Goal: Communication & Community: Ask a question

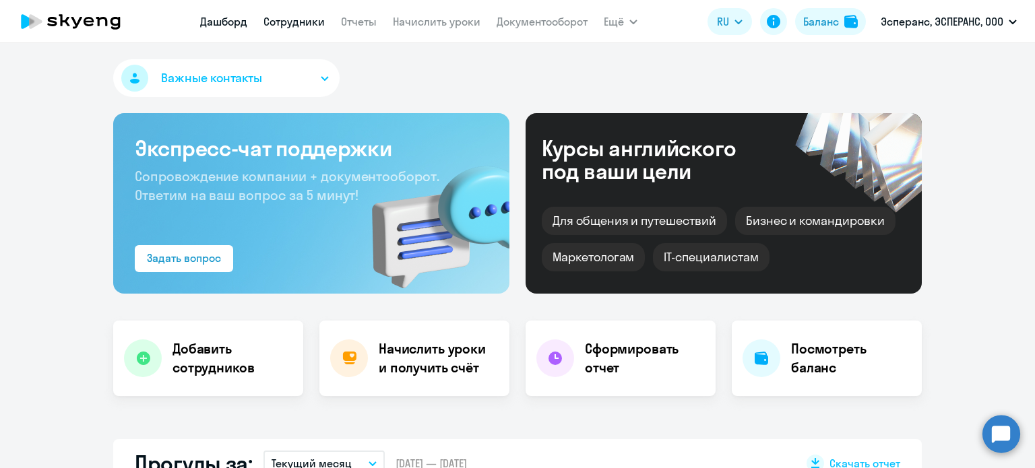
click at [312, 15] on link "Сотрудники" at bounding box center [293, 21] width 61 height 13
select select "30"
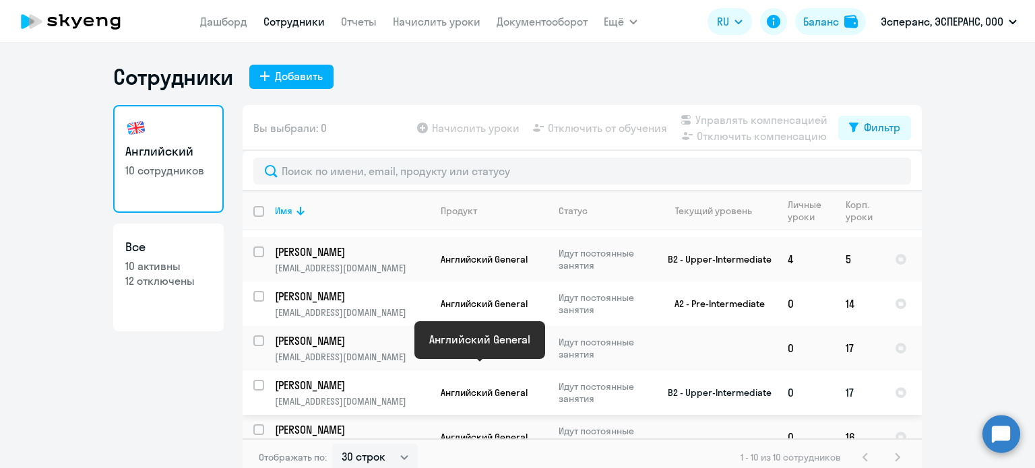
scroll to position [71, 0]
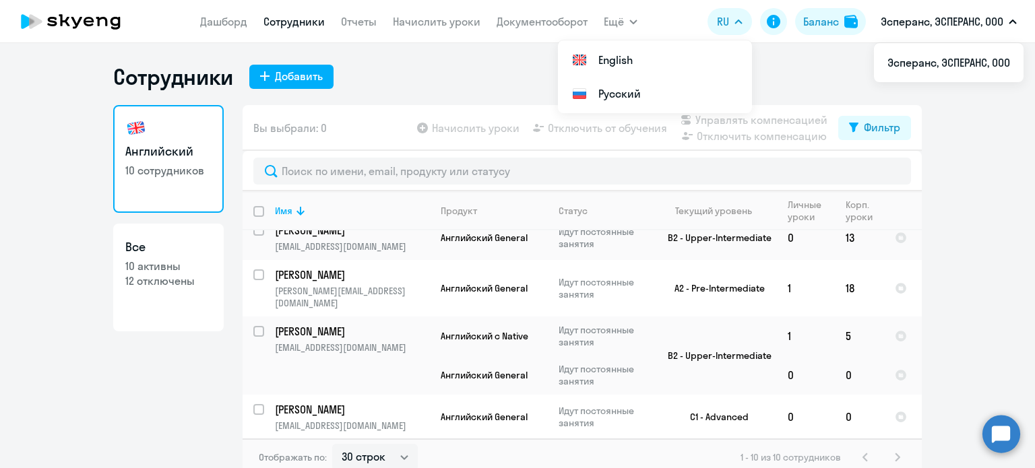
click at [994, 439] on circle at bounding box center [1001, 434] width 38 height 38
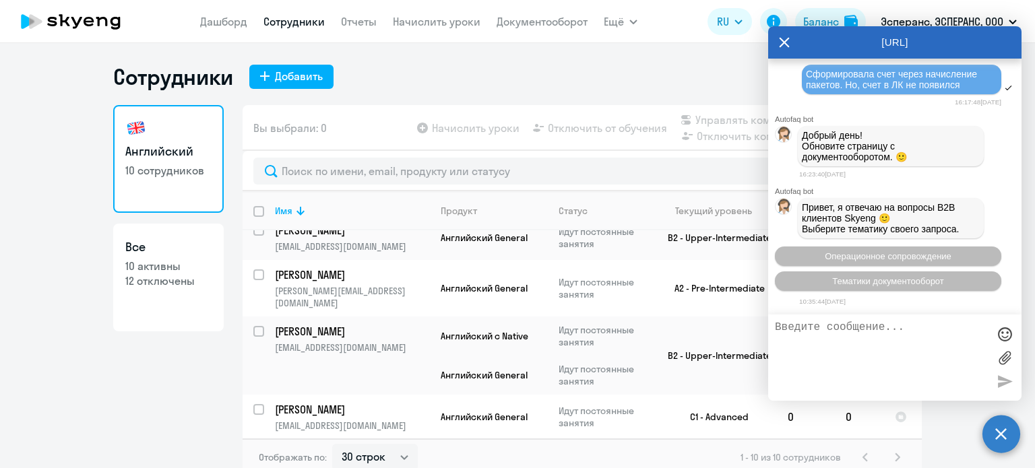
scroll to position [19259, 0]
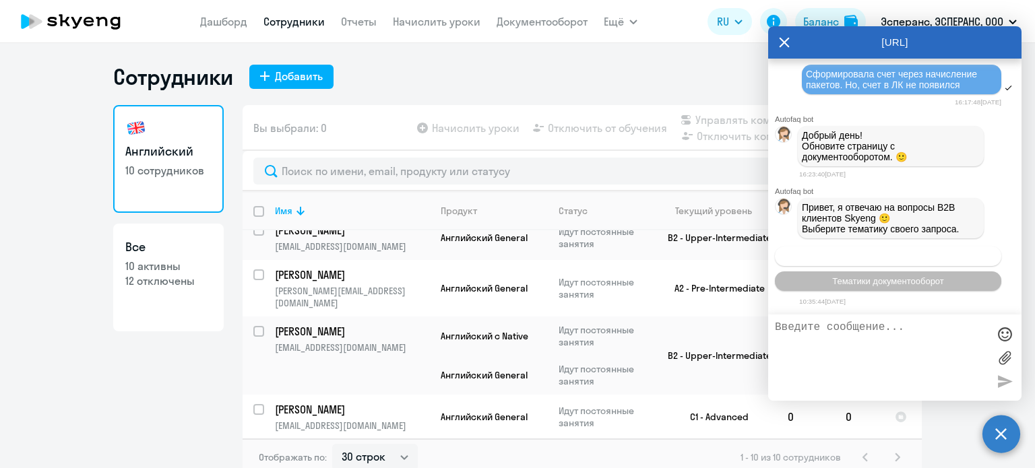
click at [907, 258] on span "Операционное сопровождение" at bounding box center [888, 256] width 127 height 10
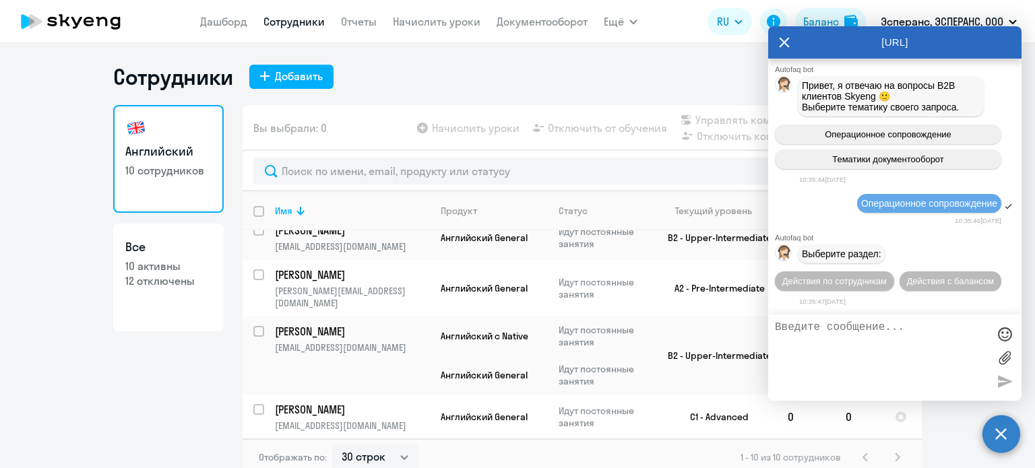
scroll to position [19382, 0]
click at [911, 279] on span "Действия с балансом" at bounding box center [950, 281] width 88 height 10
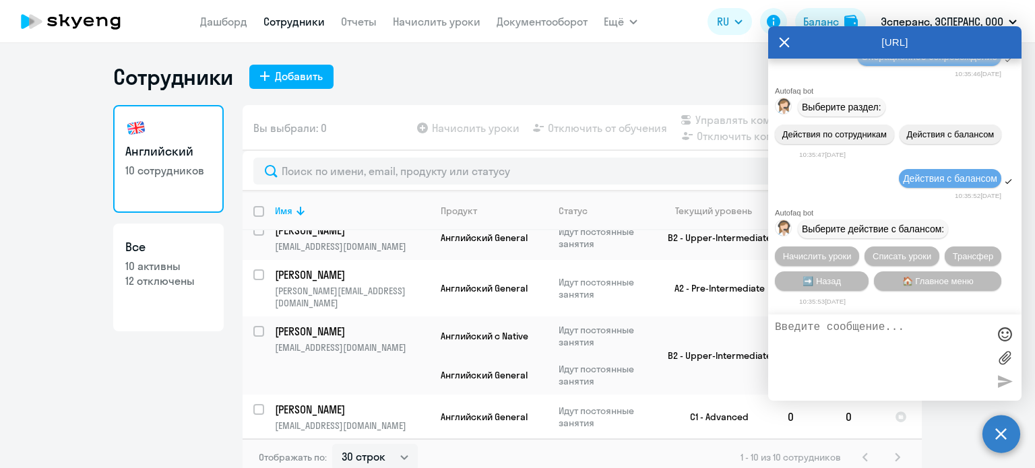
scroll to position [19532, 0]
click at [819, 257] on span "Начислить уроки" at bounding box center [817, 256] width 69 height 10
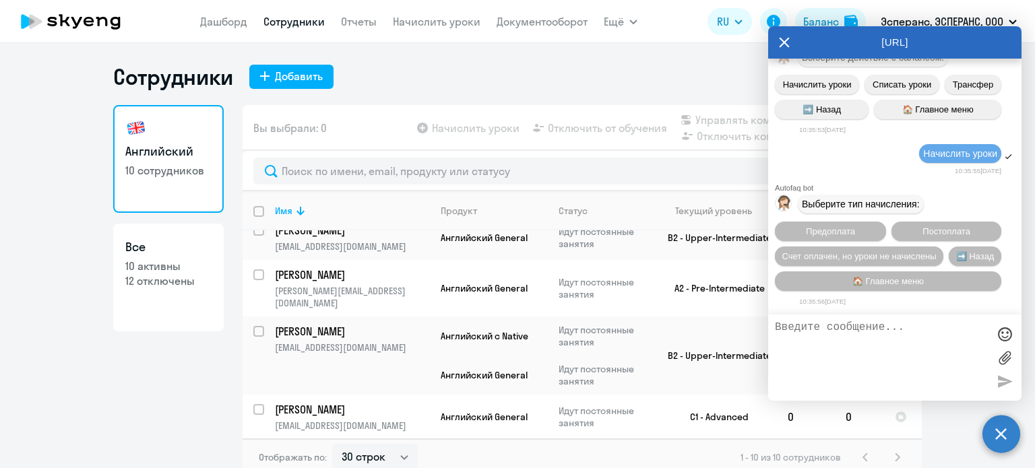
scroll to position [19707, 0]
click at [956, 261] on span "➡️ Назад" at bounding box center [975, 256] width 38 height 10
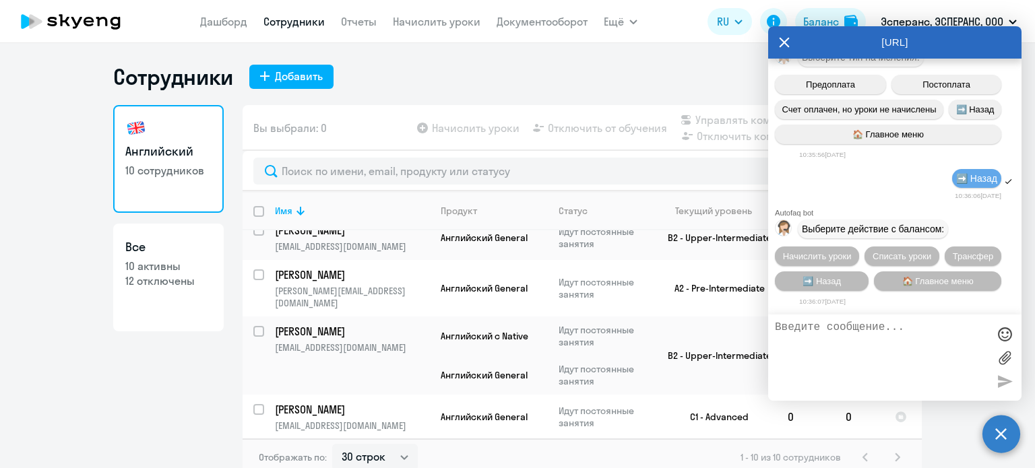
scroll to position [19859, 0]
click at [829, 278] on span "➡️ Назад" at bounding box center [821, 281] width 38 height 10
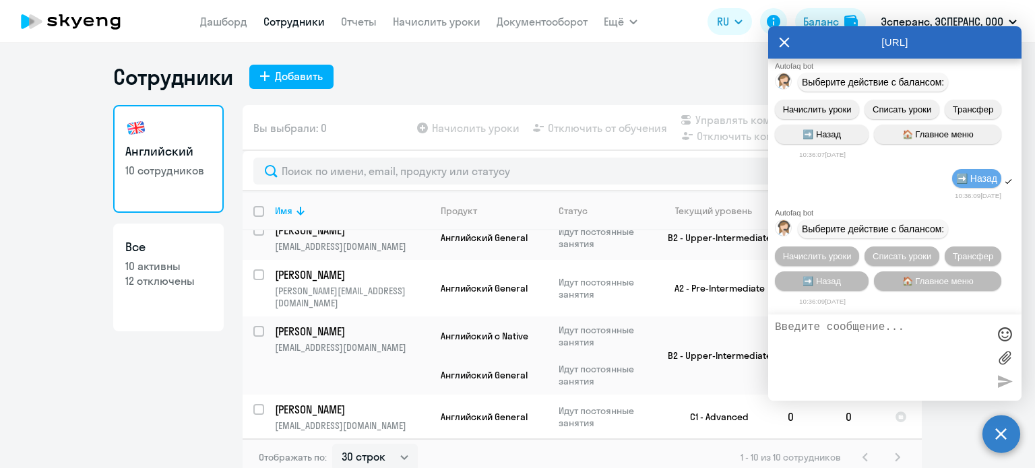
scroll to position [20010, 0]
click at [829, 278] on span "➡️ Назад" at bounding box center [821, 281] width 38 height 10
click at [882, 282] on button "🏠 Главное меню" at bounding box center [937, 281] width 127 height 20
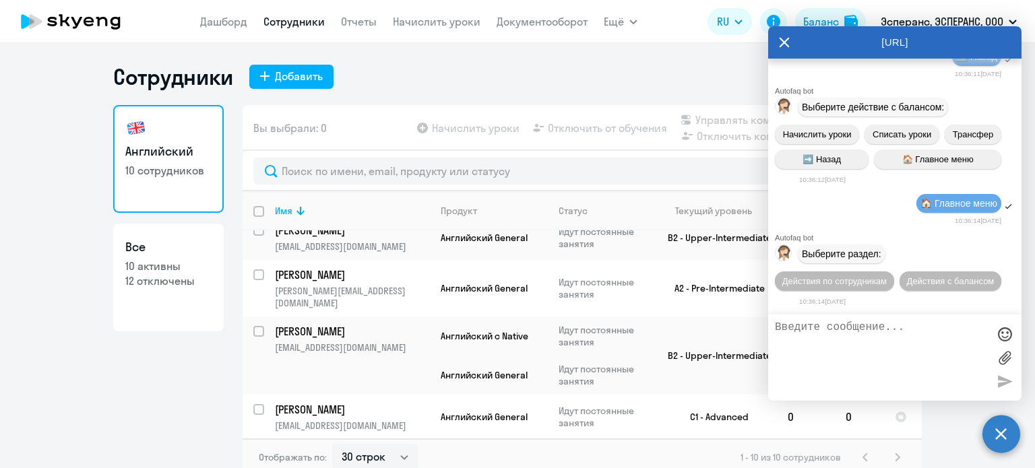
scroll to position [20287, 0]
click at [869, 282] on span "Действия по сотрудникам" at bounding box center [834, 281] width 104 height 10
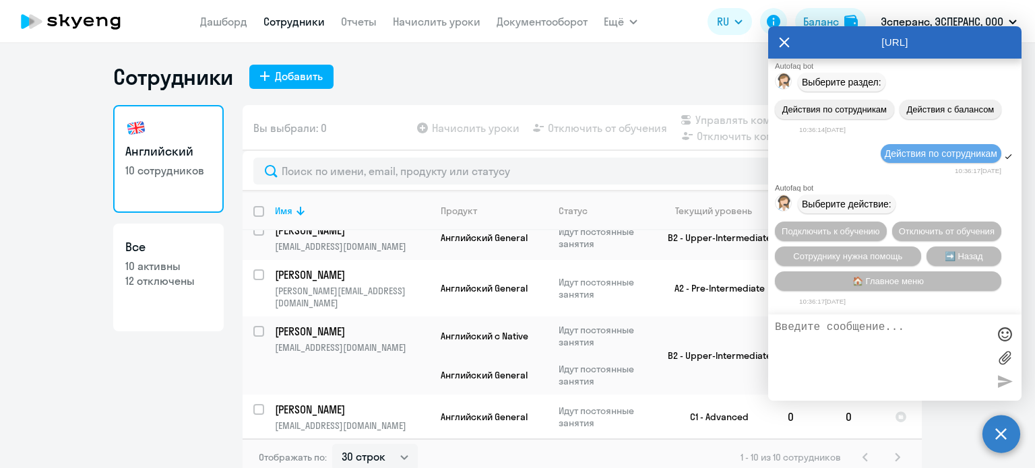
scroll to position [20489, 0]
click at [945, 257] on span "➡️ Назад" at bounding box center [963, 256] width 38 height 10
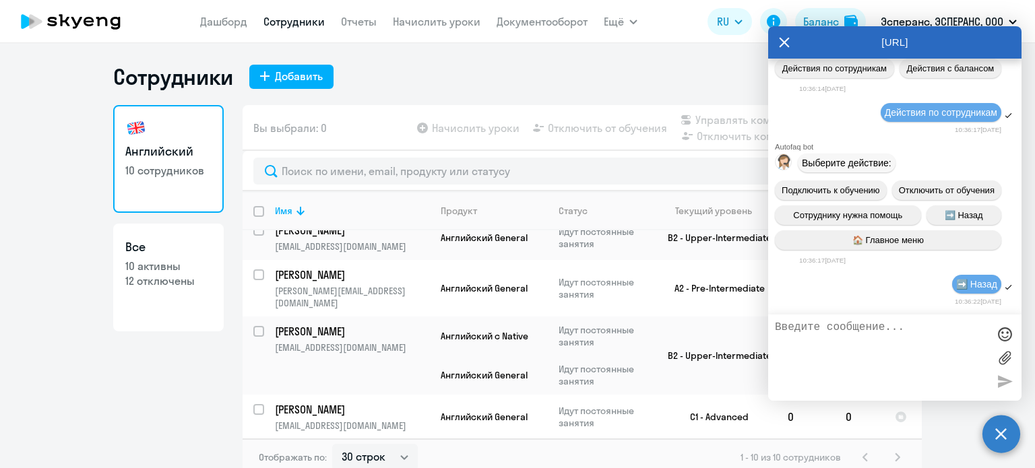
scroll to position [20614, 0]
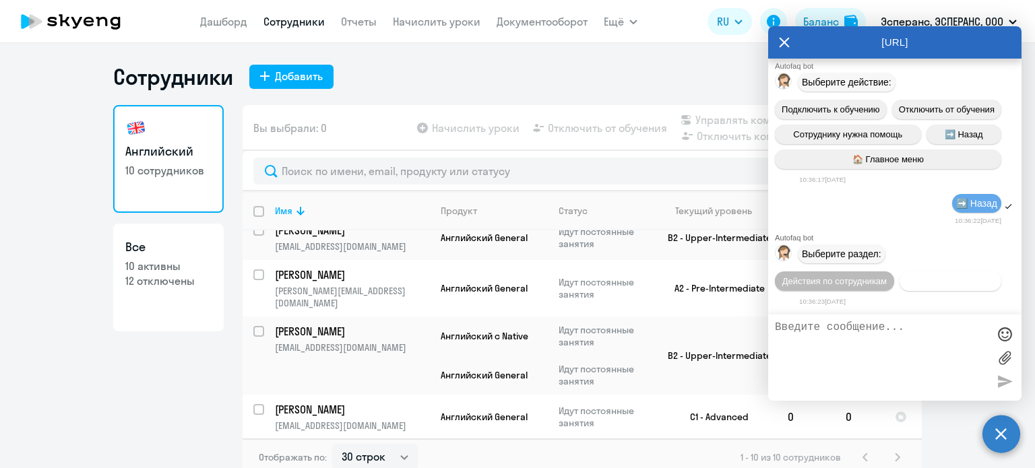
click at [944, 282] on span "Действия с балансом" at bounding box center [950, 281] width 88 height 10
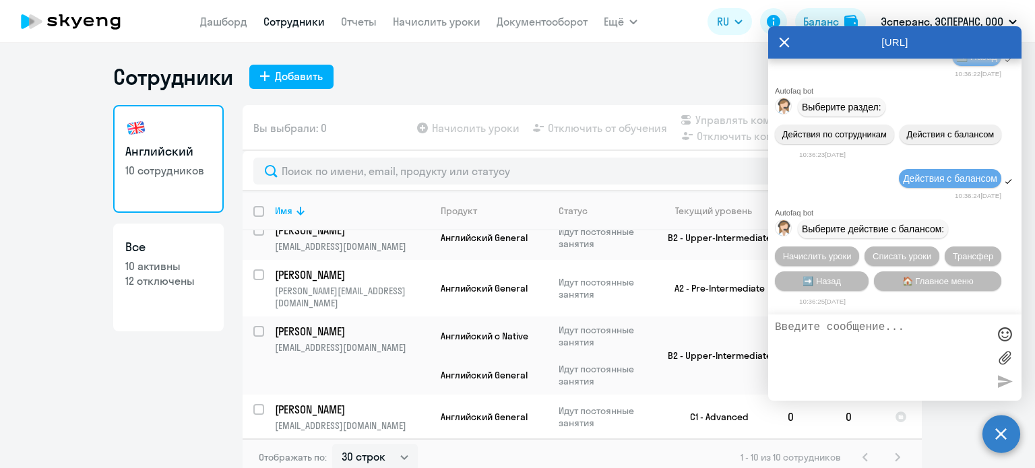
scroll to position [20764, 0]
click at [957, 257] on span "Трансфер" at bounding box center [972, 256] width 41 height 10
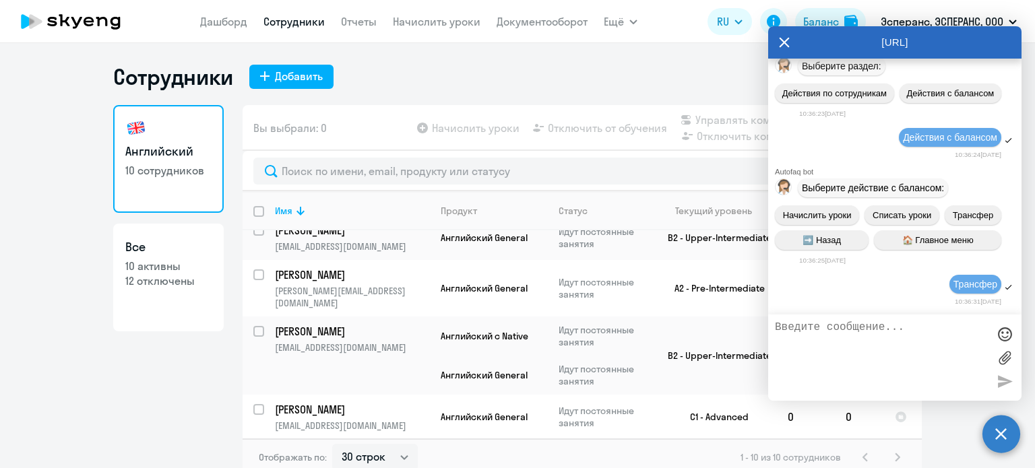
scroll to position [21278, 0]
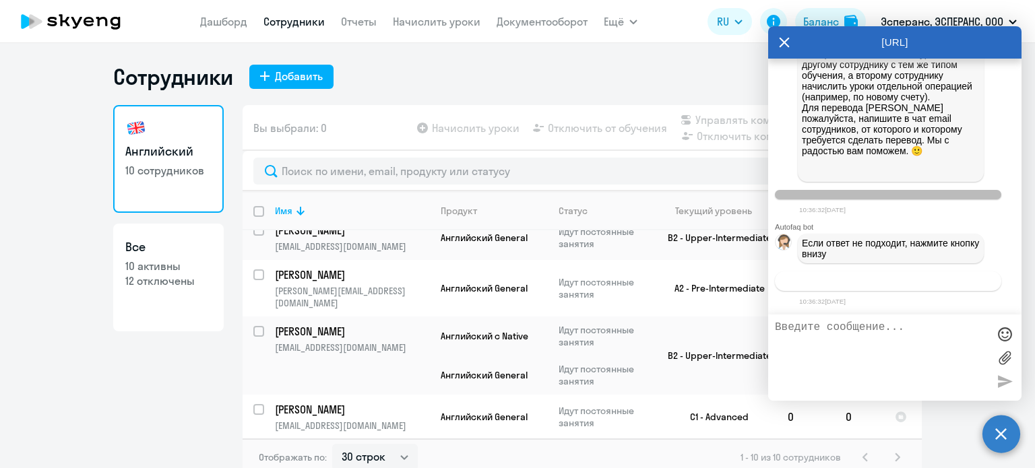
click at [842, 280] on span "Связаться с менеджером" at bounding box center [887, 281] width 103 height 10
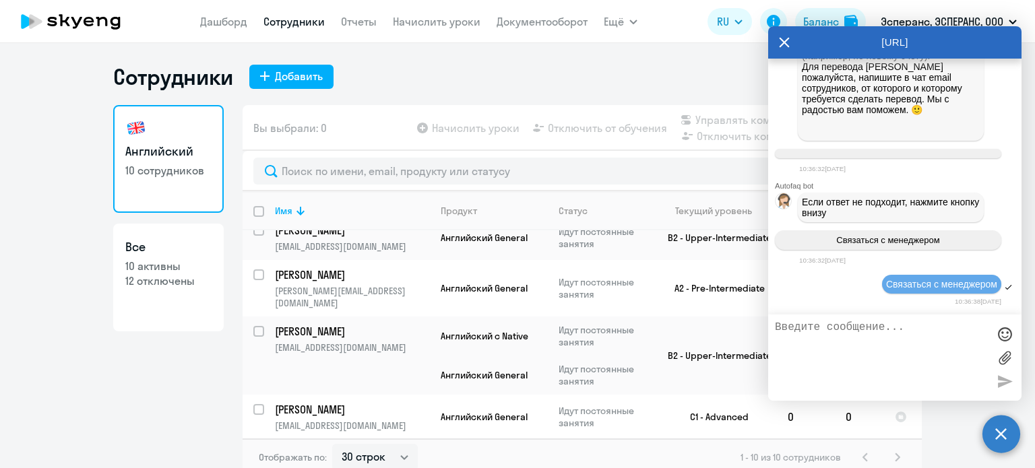
scroll to position [21320, 0]
click at [841, 336] on textarea at bounding box center [881, 357] width 213 height 73
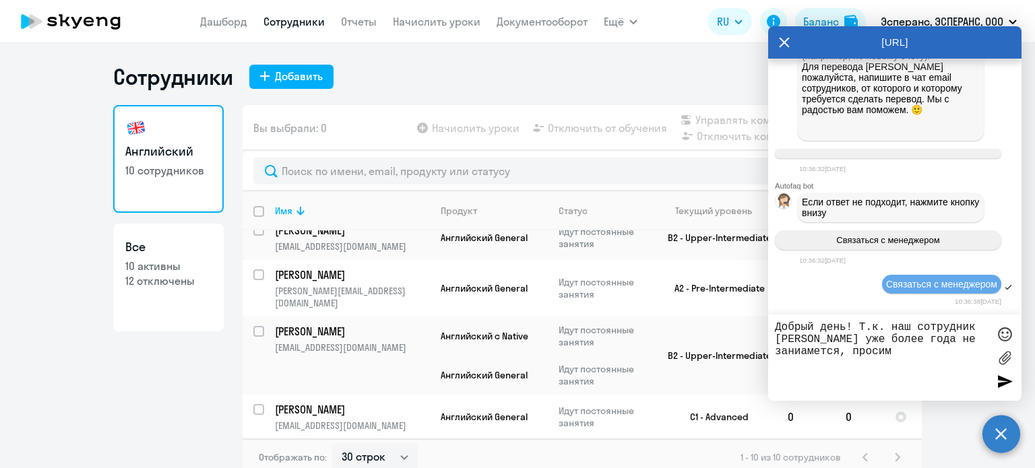
click at [864, 339] on textarea "Добрый день! Т.к. наш сотрудник [PERSON_NAME] уже более года не заниамется, про…" at bounding box center [881, 357] width 213 height 73
drag, startPoint x: 822, startPoint y: 350, endPoint x: 833, endPoint y: 347, distance: 11.8
click at [833, 347] on textarea "Добрый день! Т.к. наш сотрудник [PERSON_NAME] уже более года не заниамется, про…" at bounding box center [881, 357] width 213 height 73
click at [932, 352] on textarea "Добрый день! Т.к. наш сотрудник [PERSON_NAME] уже более года не занимается, про…" at bounding box center [881, 357] width 213 height 73
click at [945, 354] on textarea "Добрый день! Т.к. наш сотрудник [PERSON_NAME] уже более года не занимается, про…" at bounding box center [881, 357] width 213 height 73
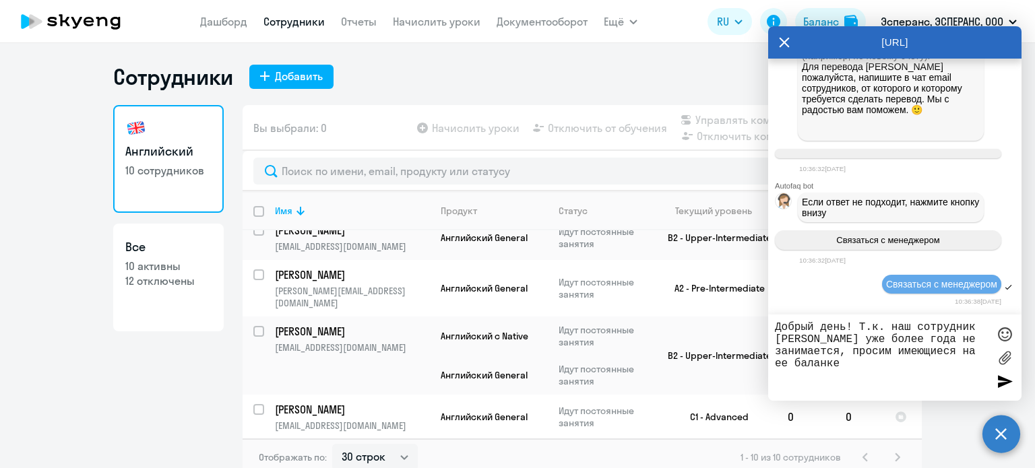
click at [924, 363] on textarea "Добрый день! Т.к. наш сотрудник [PERSON_NAME] уже более года не занимается, про…" at bounding box center [881, 357] width 213 height 73
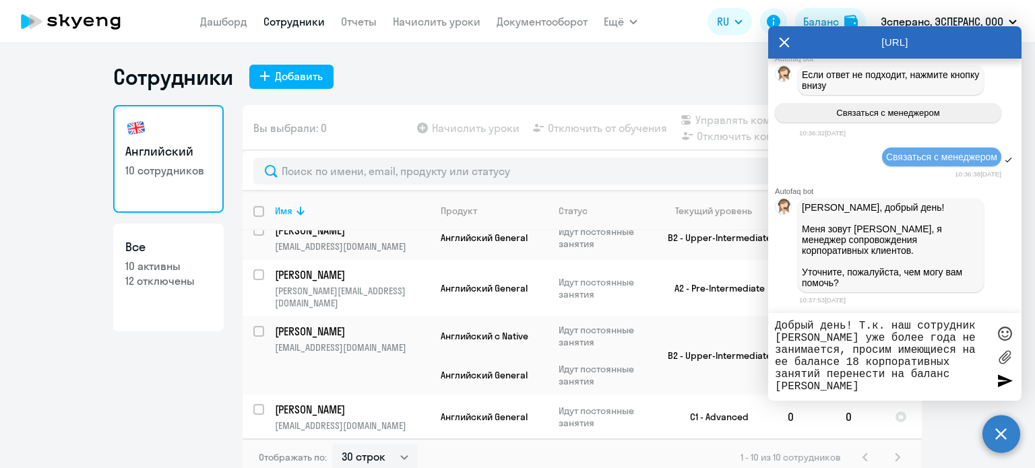
scroll to position [21452, 0]
type textarea "Добрый день! Т.к. наш сотрудник [PERSON_NAME] уже более года не занимается, про…"
click at [1006, 382] on div at bounding box center [1004, 380] width 20 height 20
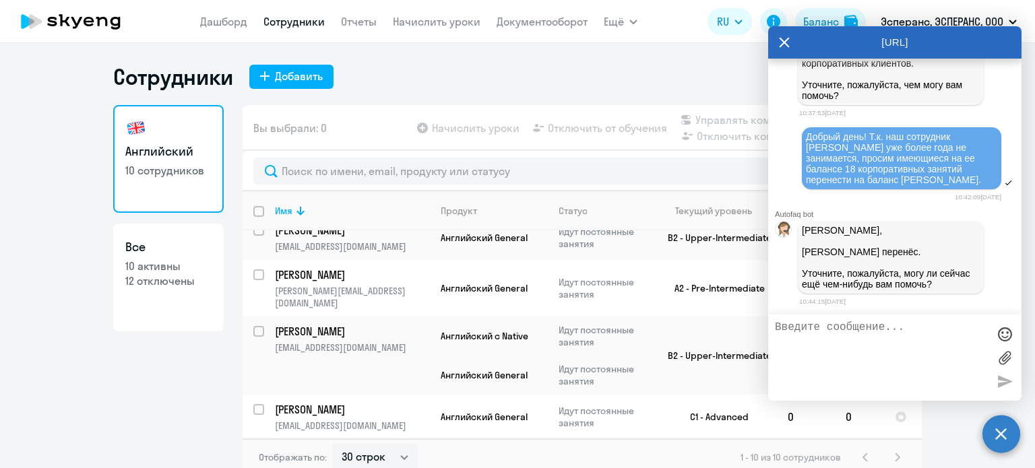
scroll to position [21657, 0]
click at [283, 15] on link "Сотрудники" at bounding box center [293, 21] width 61 height 13
click at [365, 21] on link "Отчеты" at bounding box center [359, 21] width 36 height 13
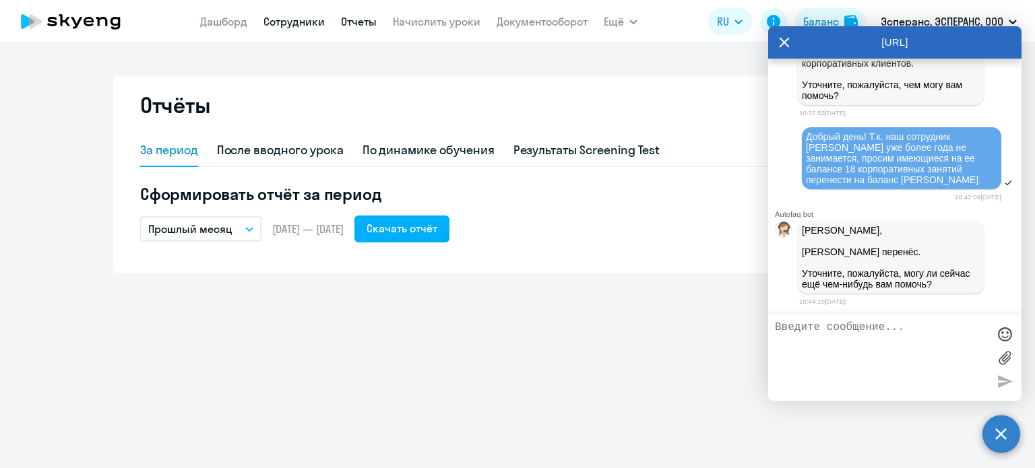
click at [310, 24] on link "Сотрудники" at bounding box center [293, 21] width 61 height 13
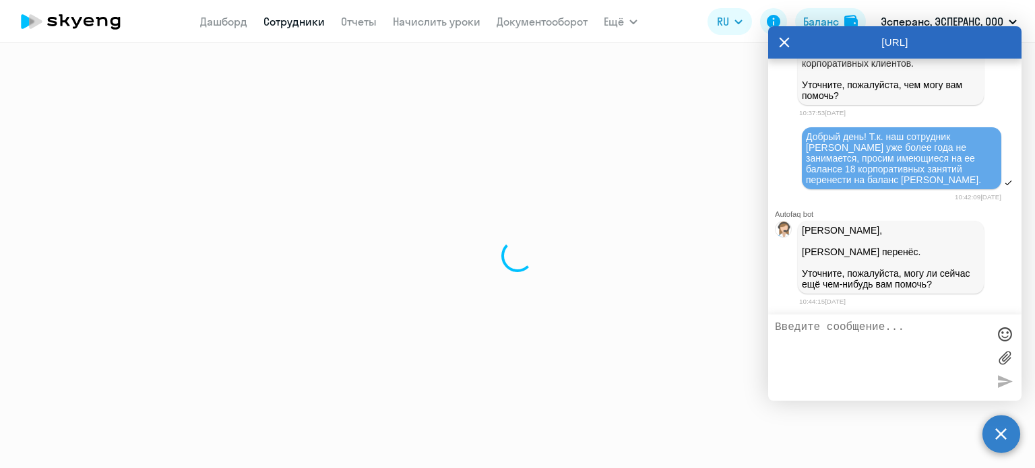
select select "30"
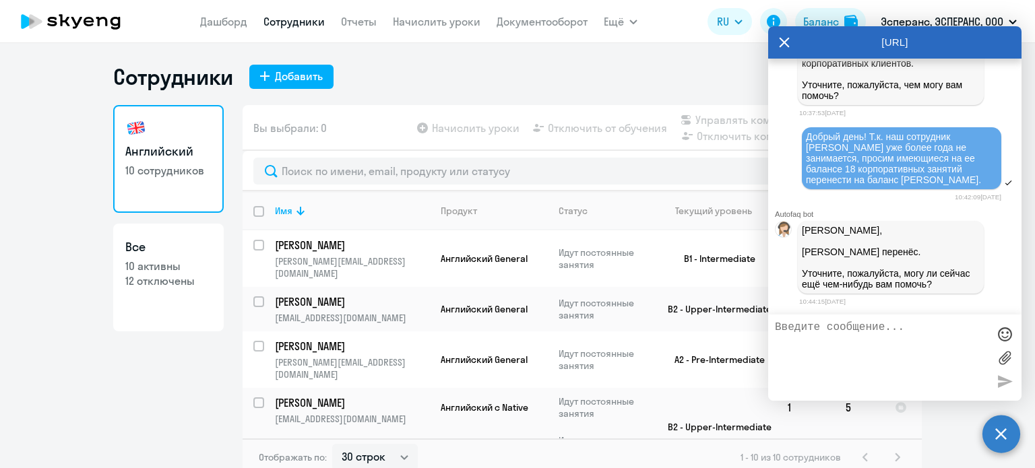
drag, startPoint x: 783, startPoint y: 43, endPoint x: 772, endPoint y: 40, distance: 11.8
click at [783, 42] on icon at bounding box center [784, 43] width 10 height 10
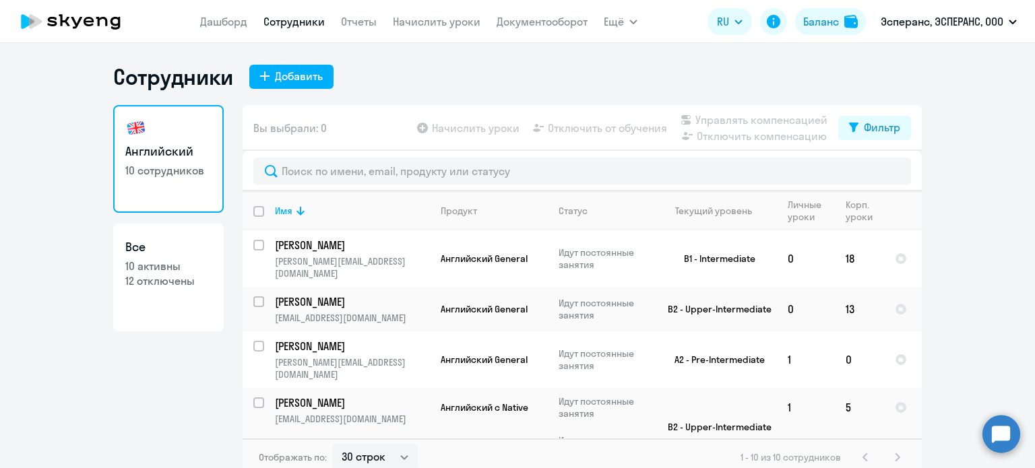
click at [1008, 439] on circle at bounding box center [1001, 434] width 38 height 38
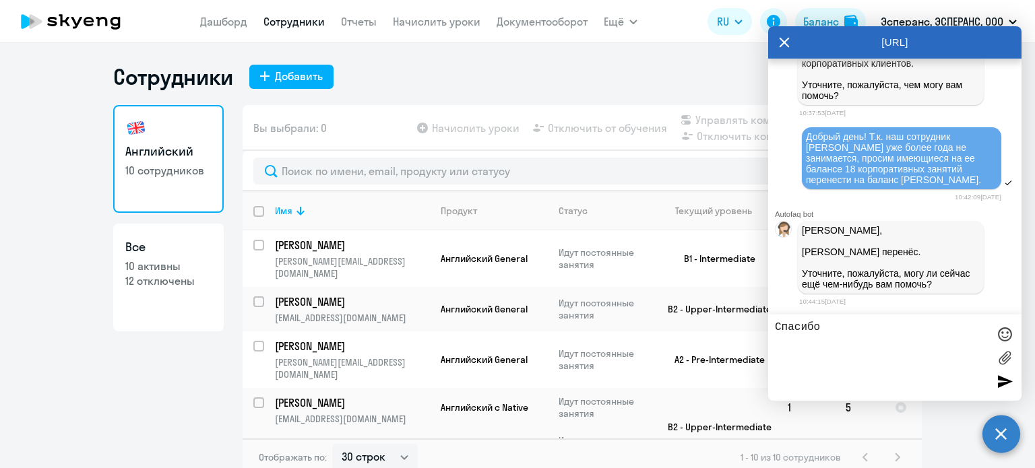
type textarea "Спасибо!"
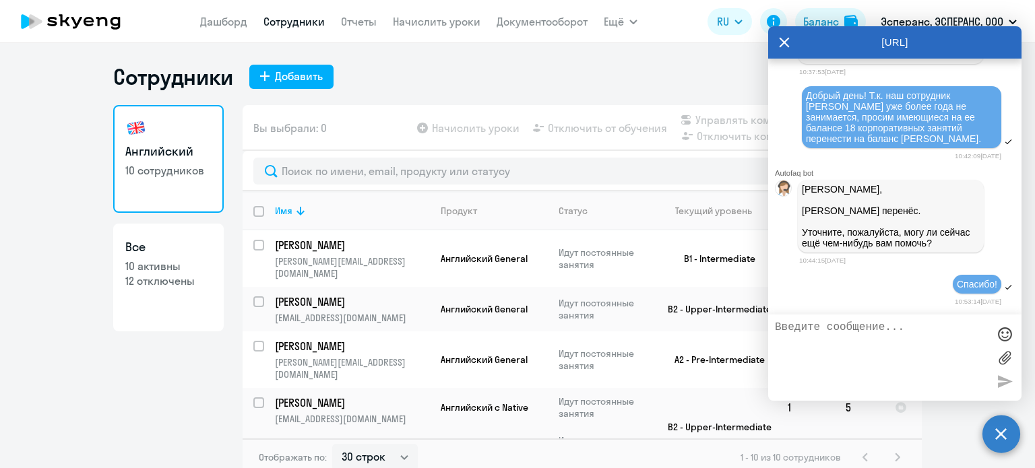
click at [787, 40] on icon at bounding box center [784, 42] width 11 height 32
